Goal: Task Accomplishment & Management: Use online tool/utility

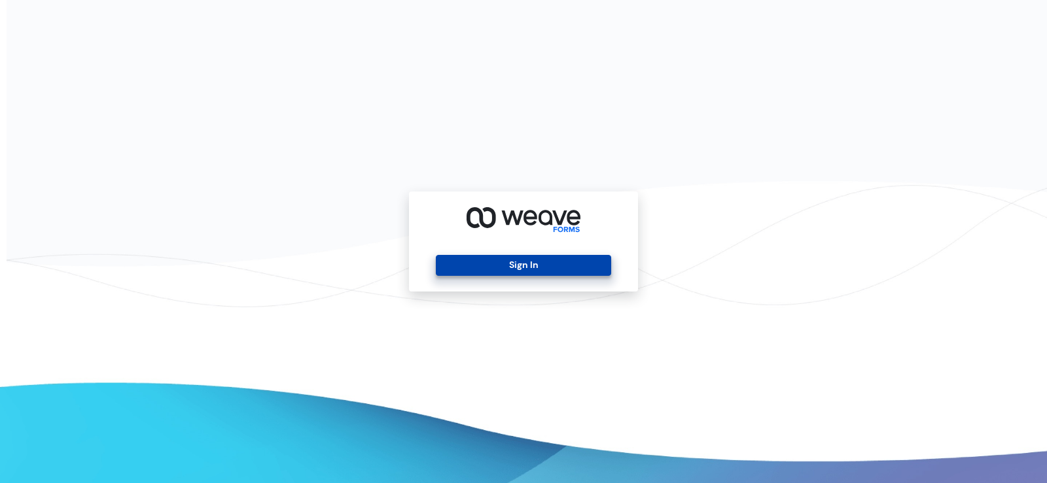
click at [560, 269] on button "Sign In" at bounding box center [523, 265] width 175 height 21
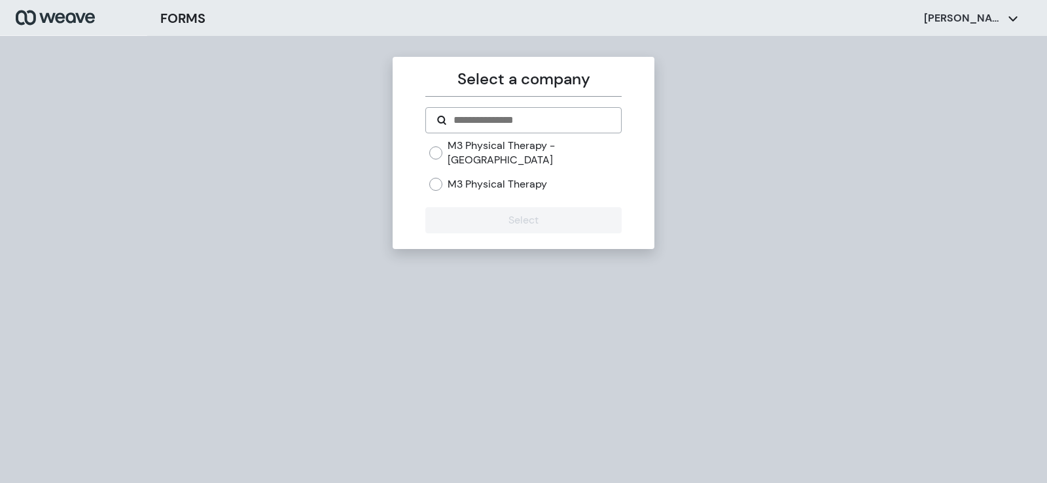
click at [544, 177] on label "M3 Physical Therapy" at bounding box center [496, 184] width 99 height 14
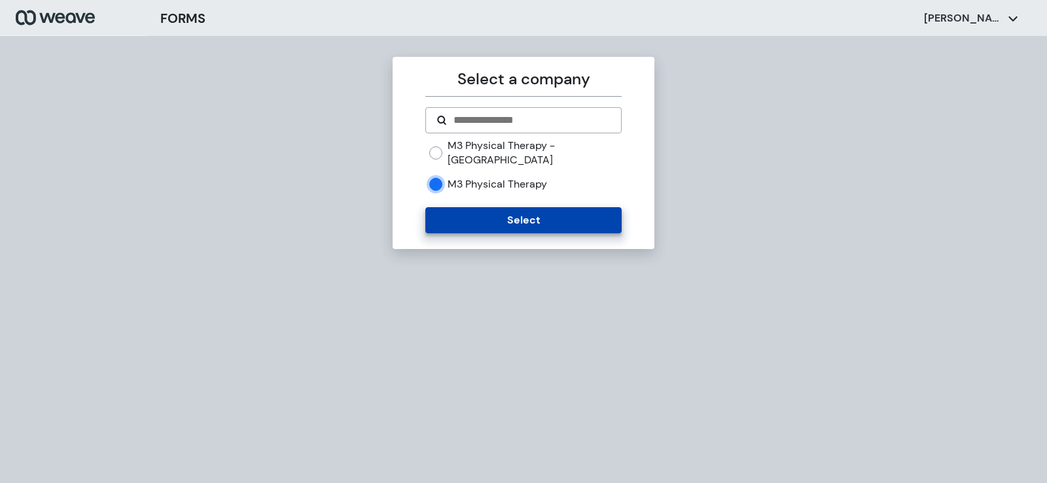
click at [509, 207] on button "Select" at bounding box center [523, 220] width 196 height 26
